Goal: Task Accomplishment & Management: Use online tool/utility

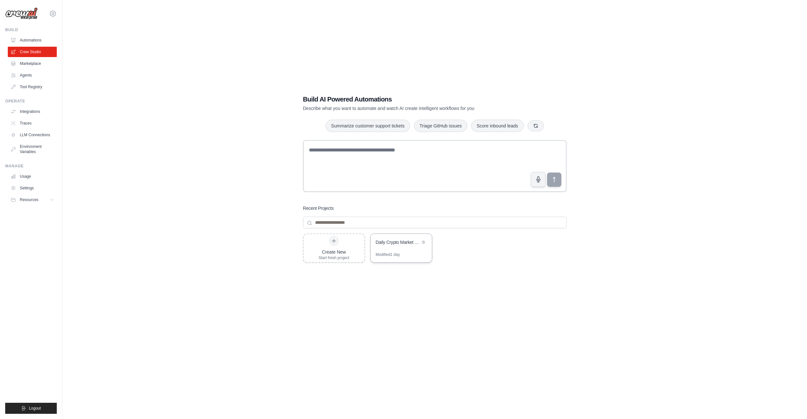
click at [409, 246] on div "Daily Crypto Market Report - 1x Per Day" at bounding box center [398, 243] width 44 height 8
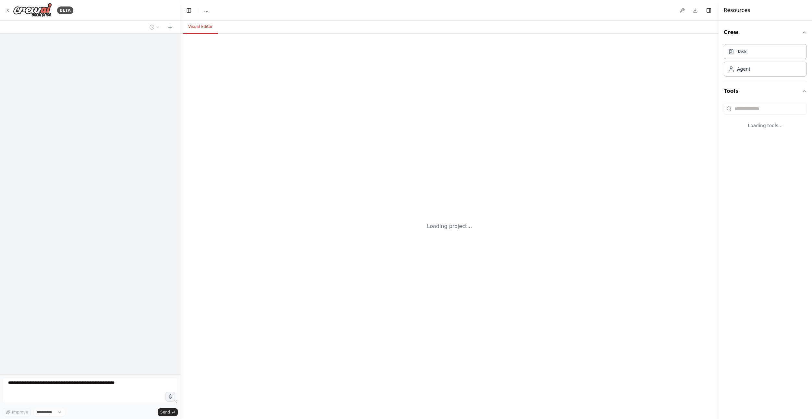
select select "****"
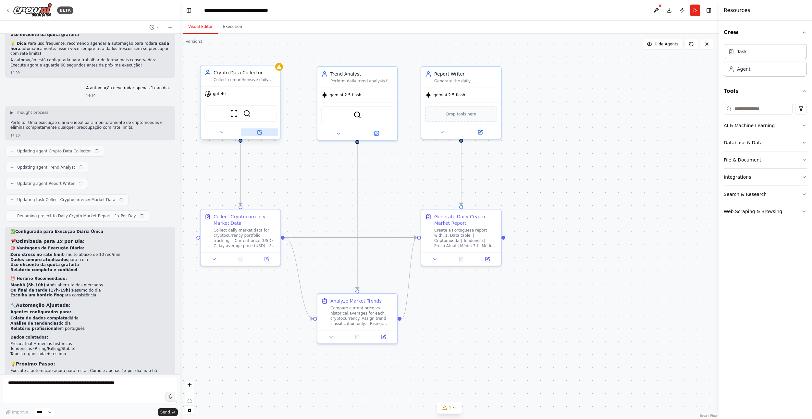
click at [260, 133] on icon at bounding box center [260, 131] width 3 height 3
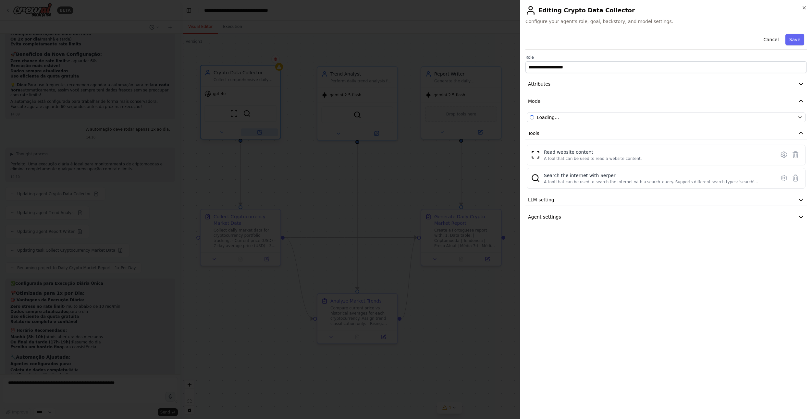
scroll to position [3044, 0]
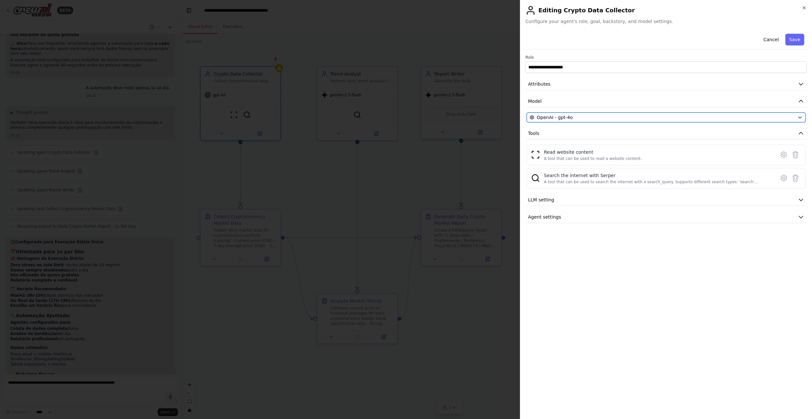
click at [630, 118] on div "OpenAI - gpt-4o" at bounding box center [661, 117] width 265 height 6
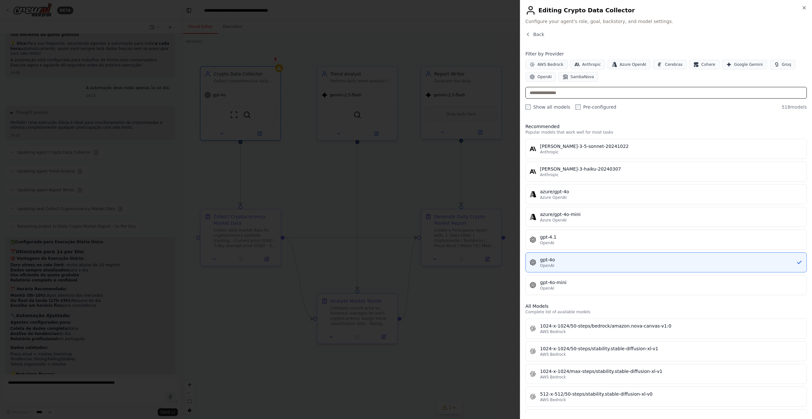
click at [581, 95] on input "text" at bounding box center [665, 93] width 281 height 12
click at [585, 78] on span "SambaNova" at bounding box center [581, 76] width 23 height 5
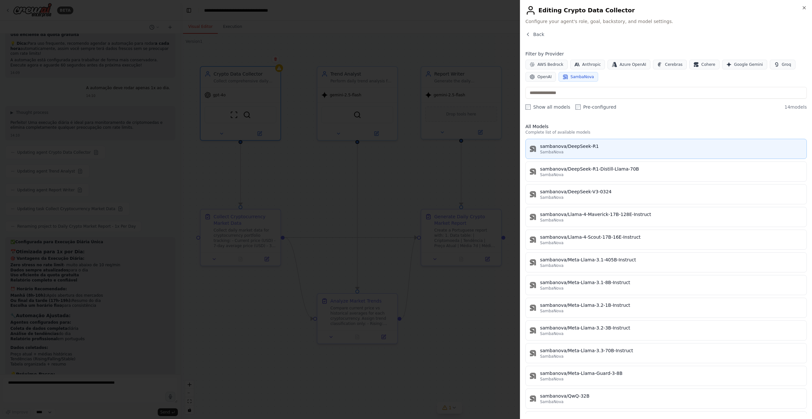
click at [613, 151] on div "SambaNova" at bounding box center [671, 152] width 262 height 5
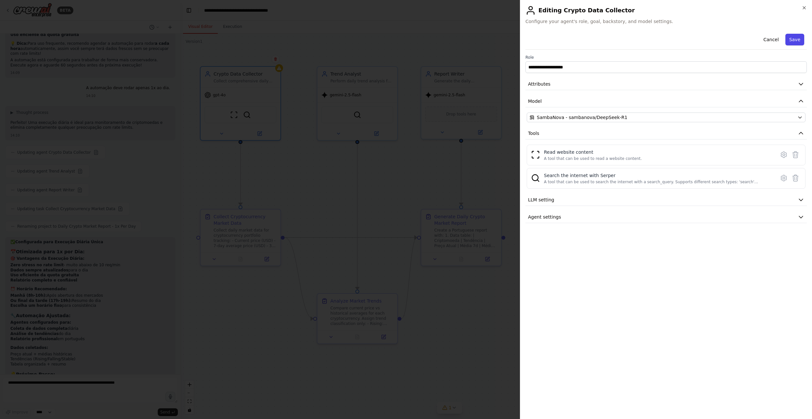
click at [797, 41] on button "Save" at bounding box center [794, 40] width 19 height 12
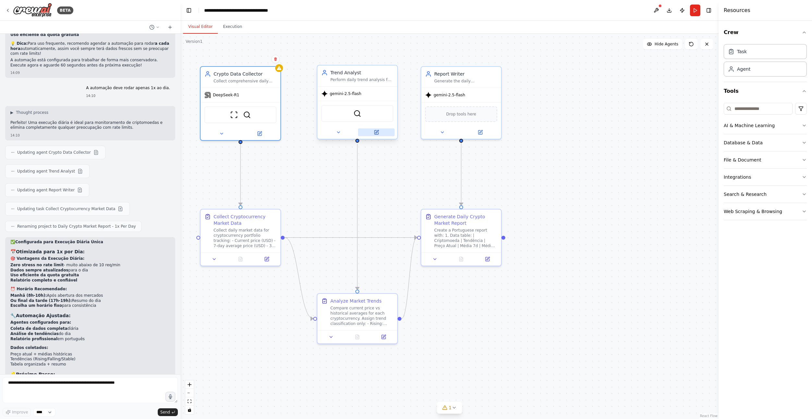
click at [379, 132] on button at bounding box center [376, 132] width 37 height 8
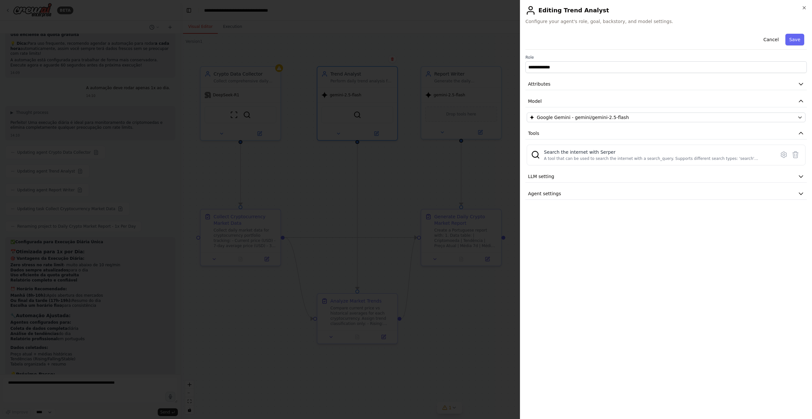
click at [585, 112] on div "**********" at bounding box center [665, 115] width 281 height 169
click at [586, 119] on span "Google Gemini - gemini/gemini-2.5-flash" at bounding box center [583, 117] width 92 height 6
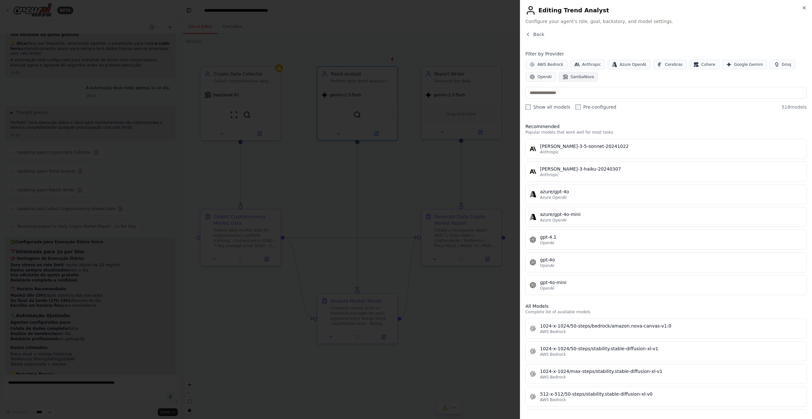
click at [576, 75] on span "SambaNova" at bounding box center [581, 76] width 23 height 5
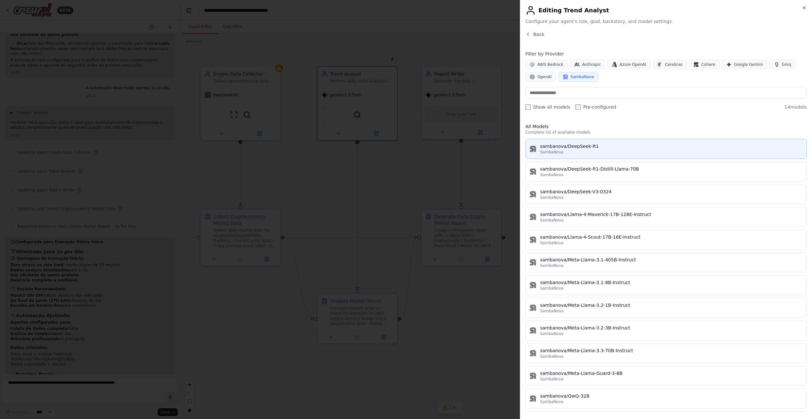
click at [594, 151] on div "SambaNova" at bounding box center [671, 152] width 262 height 5
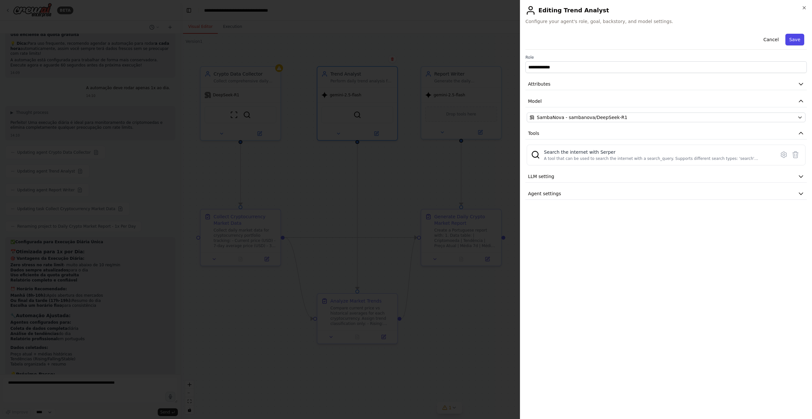
click at [794, 42] on button "Save" at bounding box center [794, 40] width 19 height 12
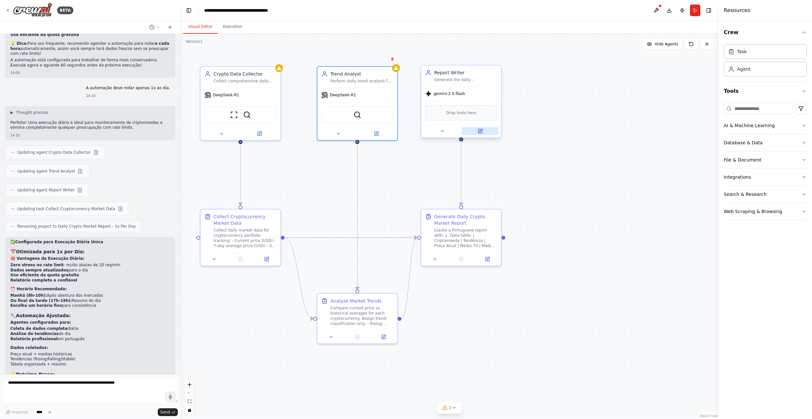
click at [479, 131] on icon at bounding box center [480, 130] width 3 height 3
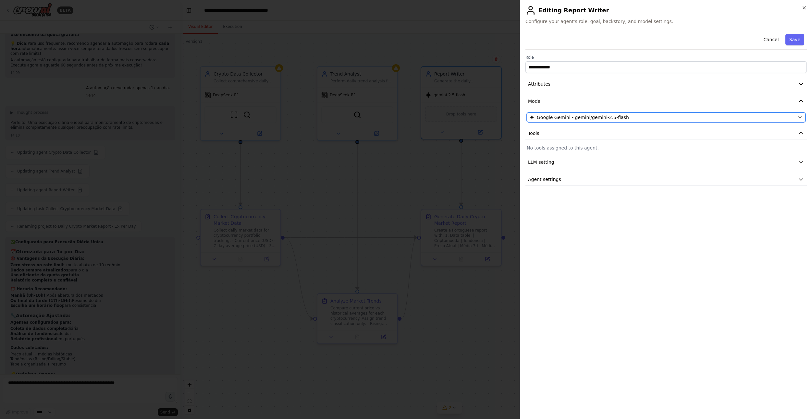
click at [591, 118] on span "Google Gemini - gemini/gemini-2.5-flash" at bounding box center [583, 117] width 92 height 6
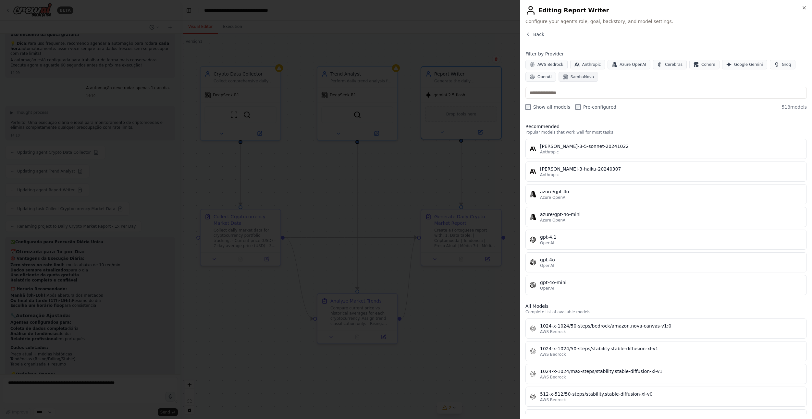
click at [583, 77] on span "SambaNova" at bounding box center [581, 76] width 23 height 5
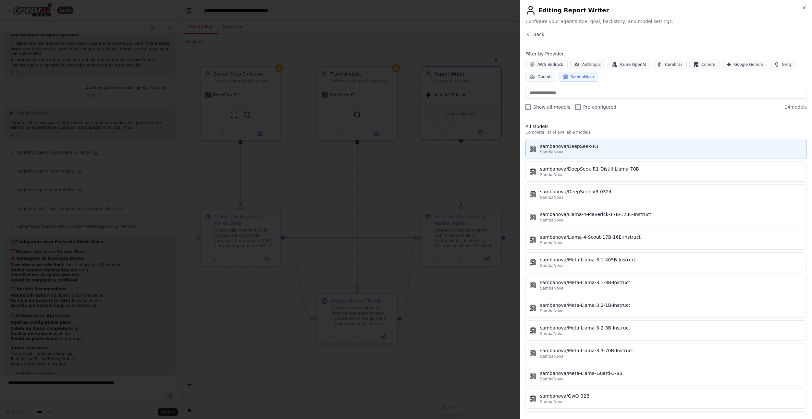
click at [612, 147] on div "sambanova/DeepSeek-R1" at bounding box center [671, 146] width 262 height 6
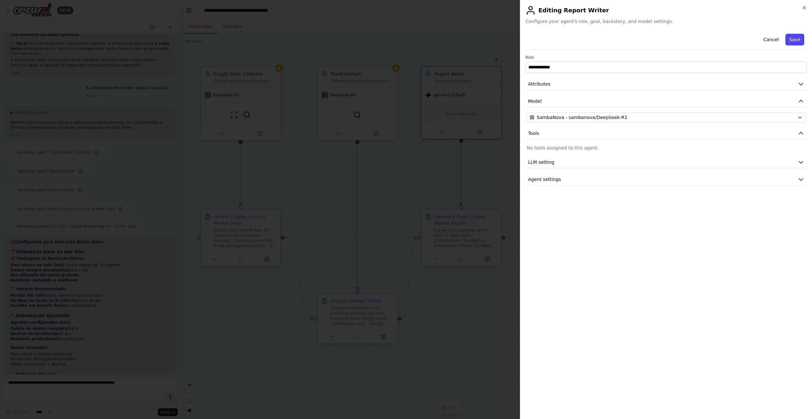
click at [793, 41] on button "Save" at bounding box center [794, 40] width 19 height 12
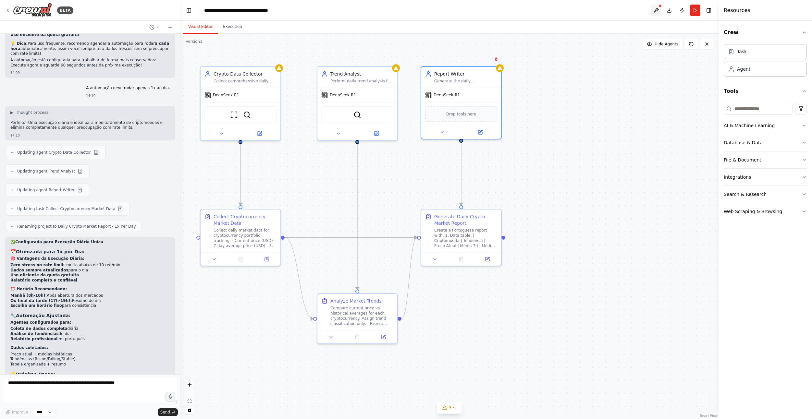
click at [654, 10] on button at bounding box center [656, 11] width 10 height 12
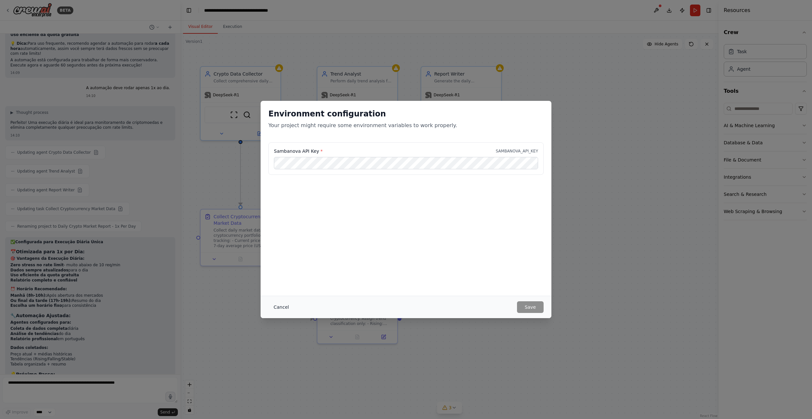
click at [276, 307] on button "Cancel" at bounding box center [281, 307] width 26 height 12
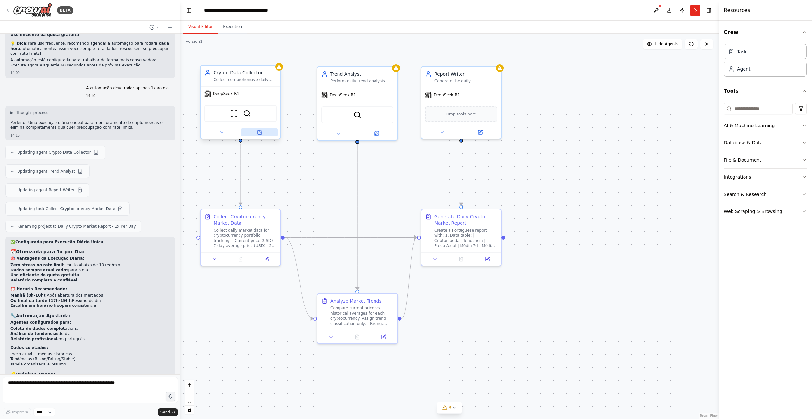
click at [262, 134] on button at bounding box center [259, 132] width 37 height 8
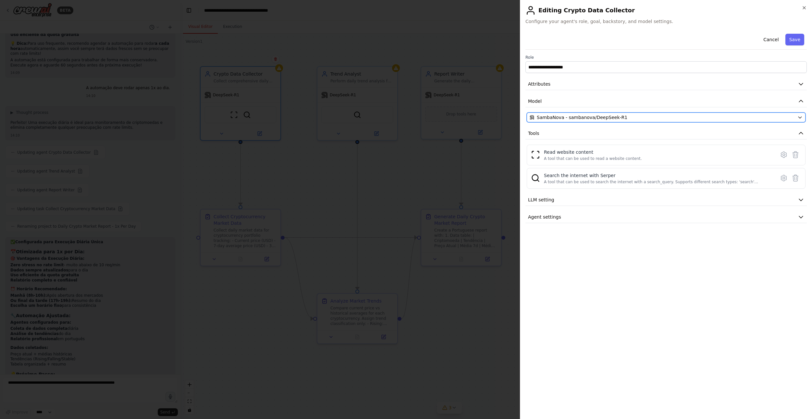
click at [580, 118] on span "SambaNova - sambanova/DeepSeek-R1" at bounding box center [582, 117] width 91 height 6
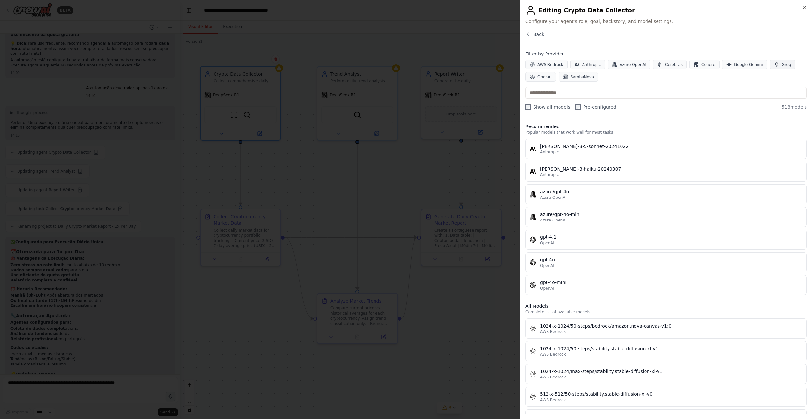
click at [772, 61] on button "Groq" at bounding box center [782, 65] width 26 height 10
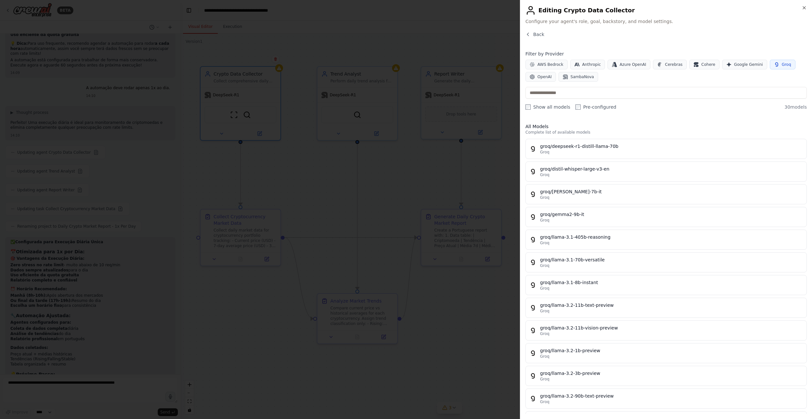
click at [444, 23] on div at bounding box center [406, 209] width 812 height 419
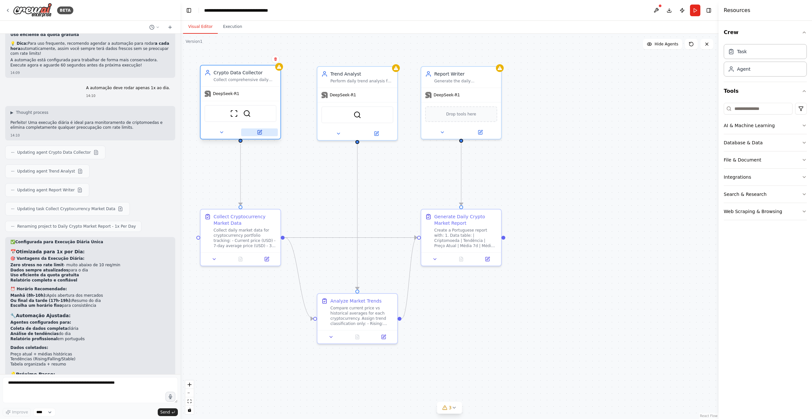
click at [267, 133] on button at bounding box center [259, 132] width 37 height 8
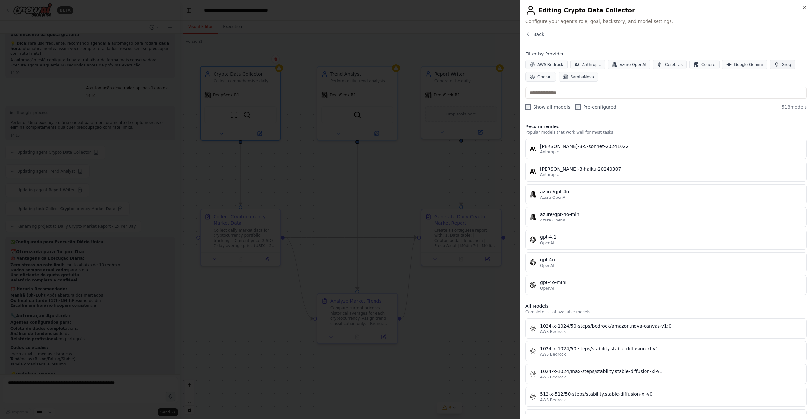
click at [781, 64] on span "Groq" at bounding box center [785, 64] width 9 height 5
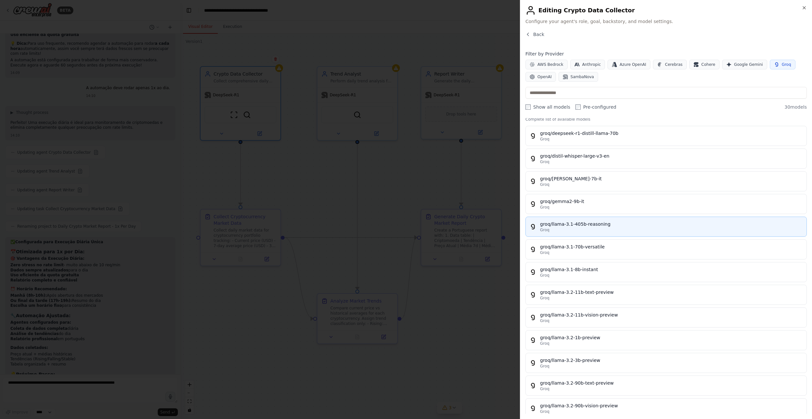
scroll to position [0, 0]
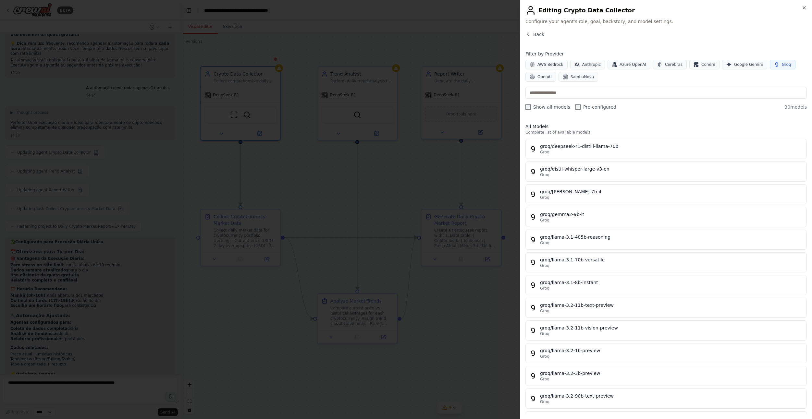
click at [483, 167] on div at bounding box center [406, 209] width 812 height 419
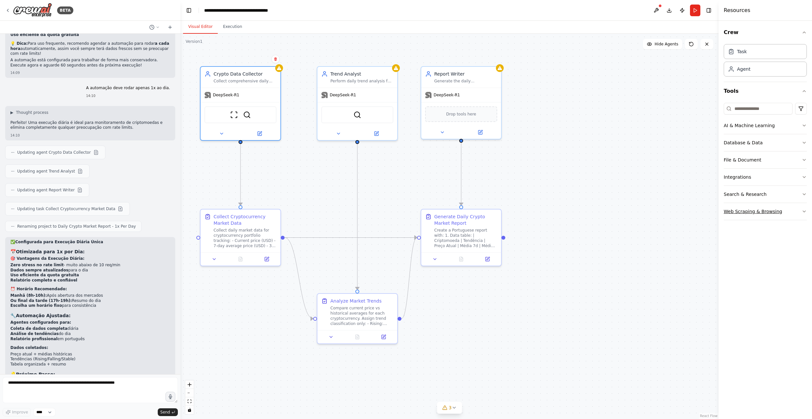
click at [789, 212] on button "Web Scraping & Browsing" at bounding box center [764, 211] width 83 height 17
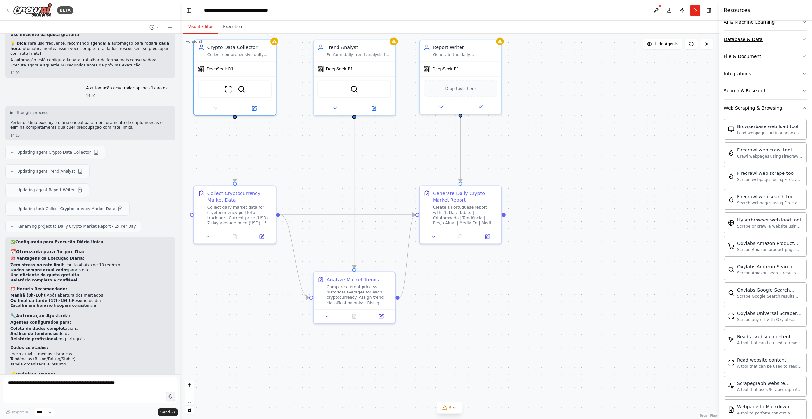
scroll to position [84, 0]
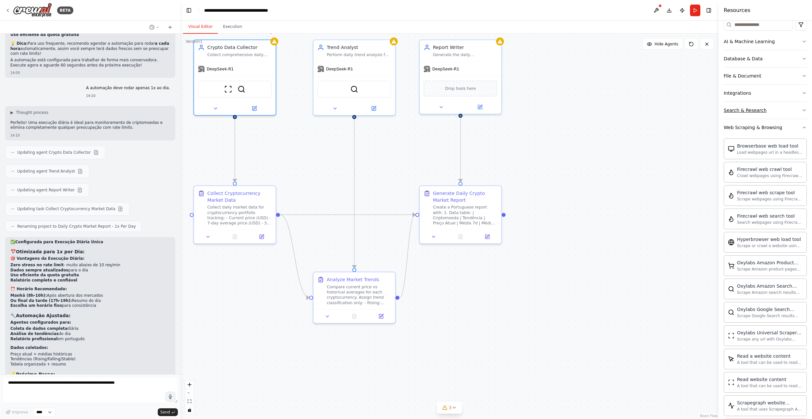
click at [762, 107] on button "Search & Research" at bounding box center [764, 110] width 83 height 17
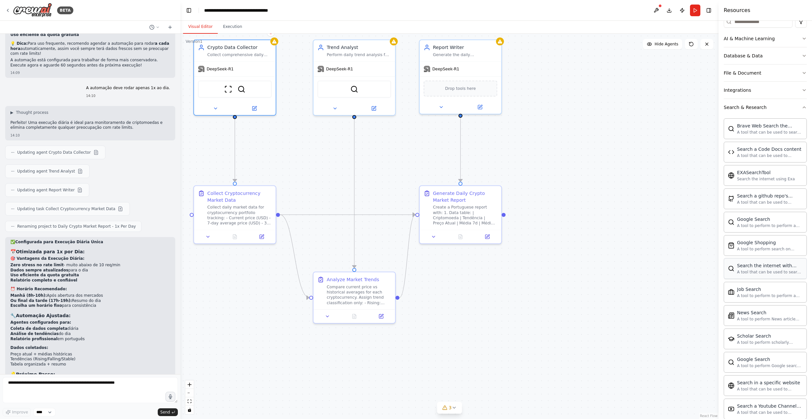
scroll to position [0, 0]
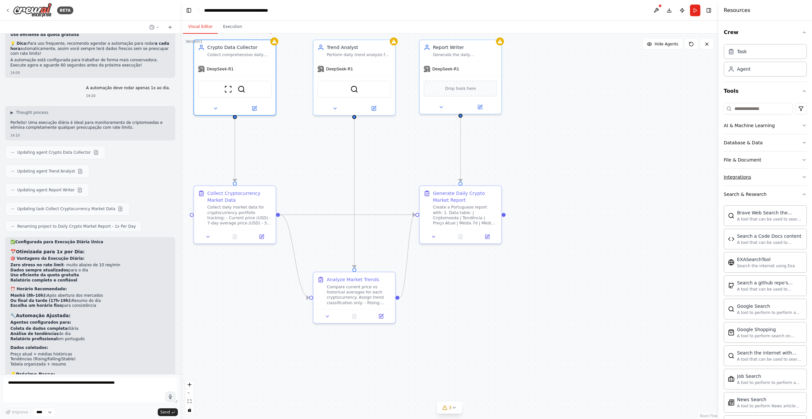
click at [746, 180] on button "Integrations" at bounding box center [764, 177] width 83 height 17
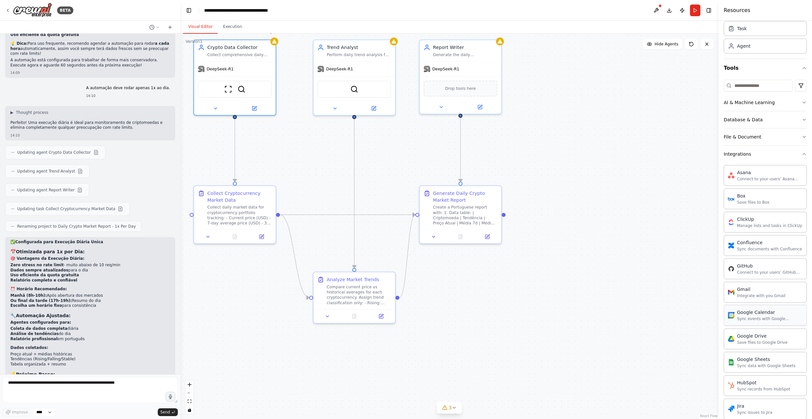
scroll to position [3, 0]
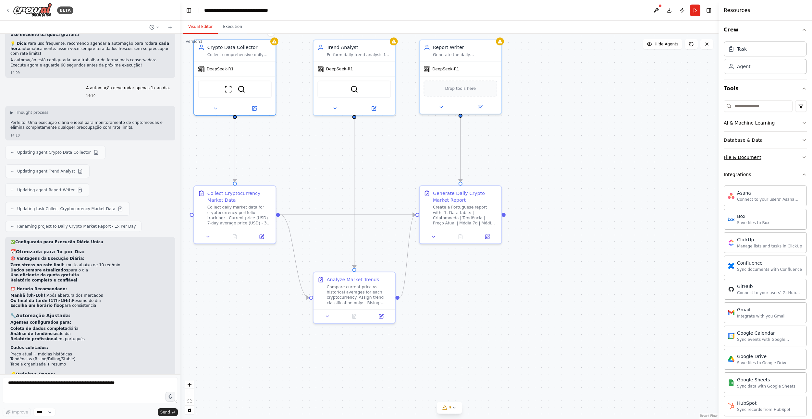
click at [752, 158] on div "File & Document" at bounding box center [742, 157] width 38 height 6
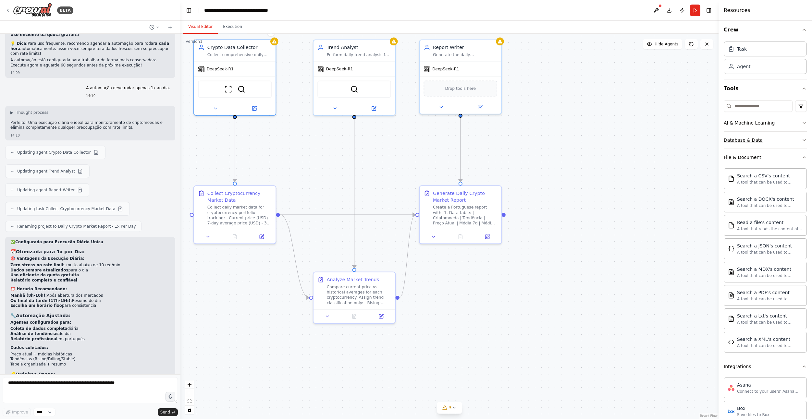
click at [788, 138] on button "Database & Data" at bounding box center [764, 140] width 83 height 17
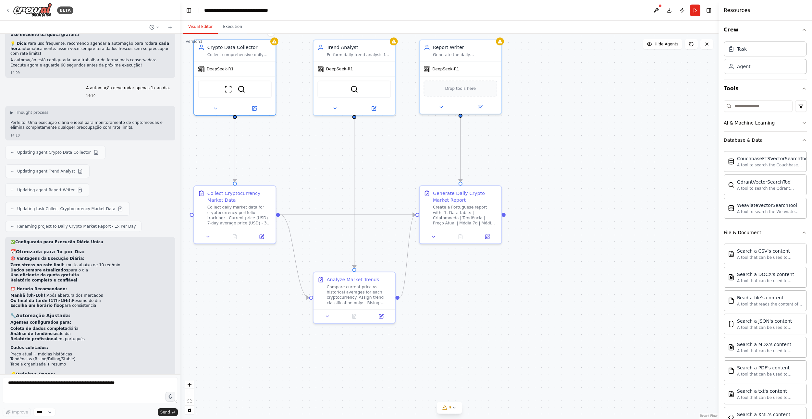
click at [788, 127] on button "AI & Machine Learning" at bounding box center [764, 123] width 83 height 17
